Goal: Task Accomplishment & Management: Manage account settings

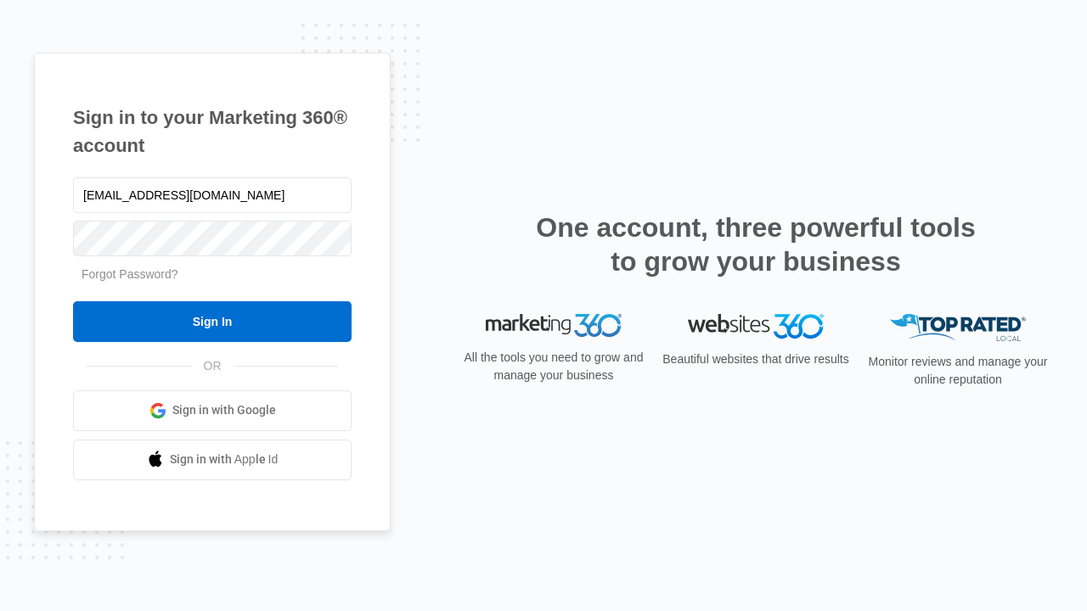
type input "[EMAIL_ADDRESS][DOMAIN_NAME]"
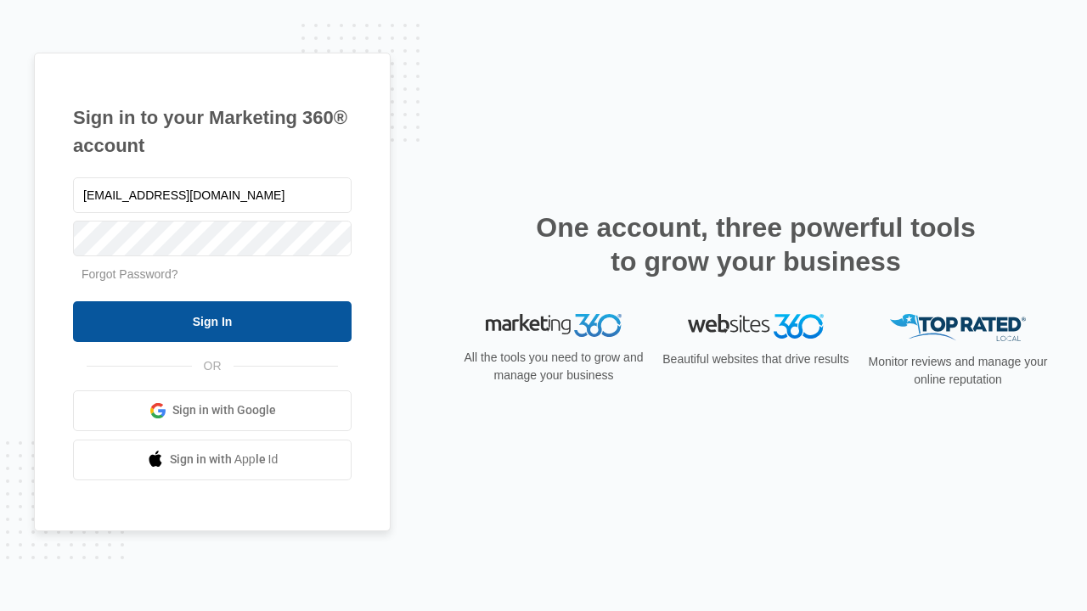
click at [212, 321] on input "Sign In" at bounding box center [212, 321] width 279 height 41
